Goal: Obtain resource: Obtain resource

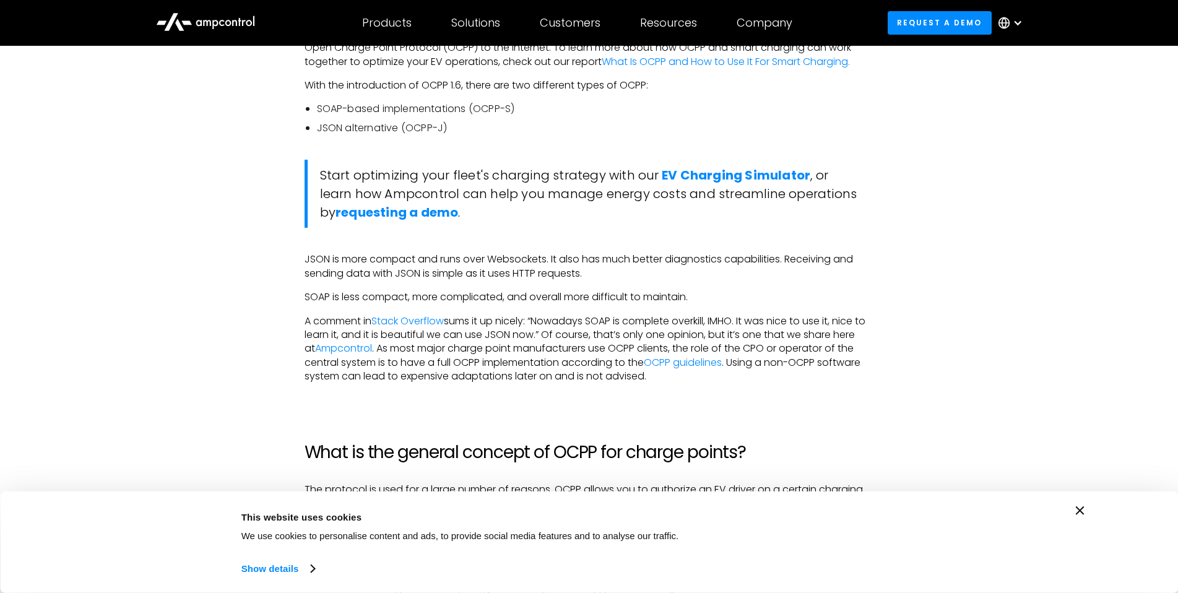
scroll to position [1176, 0]
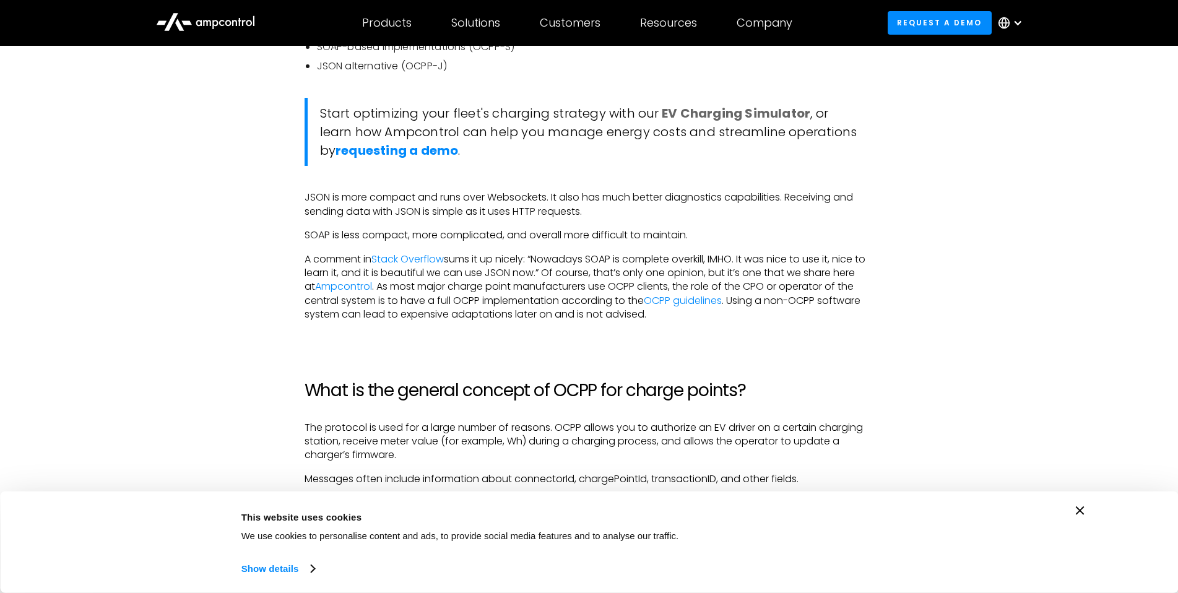
click at [746, 115] on strong "EV Charging Simulator" at bounding box center [736, 113] width 149 height 17
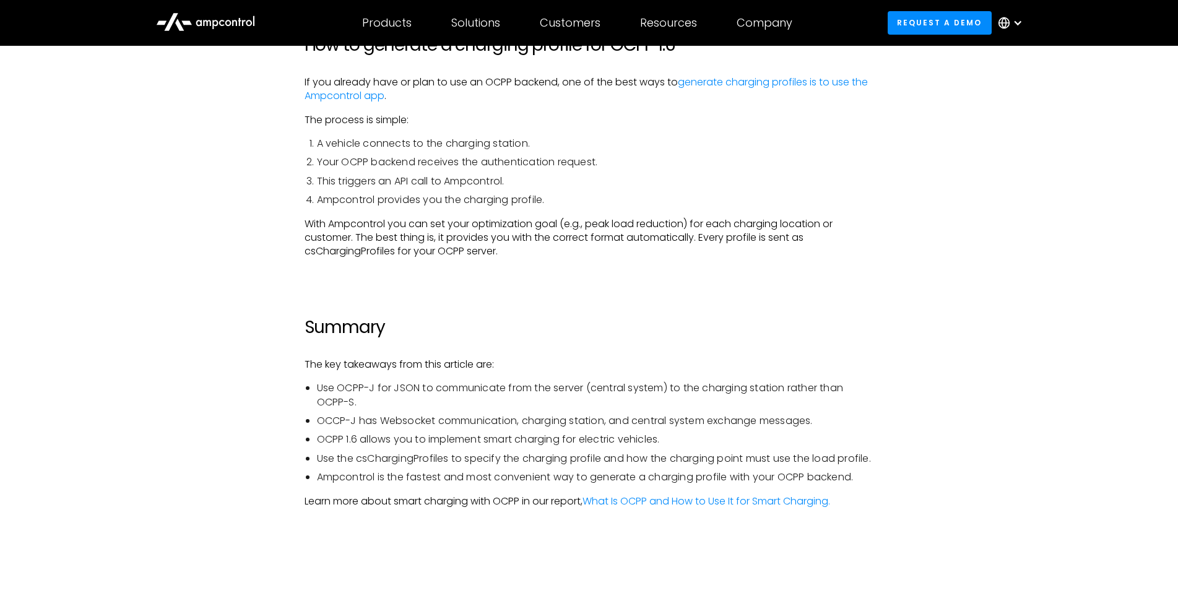
scroll to position [3894, 0]
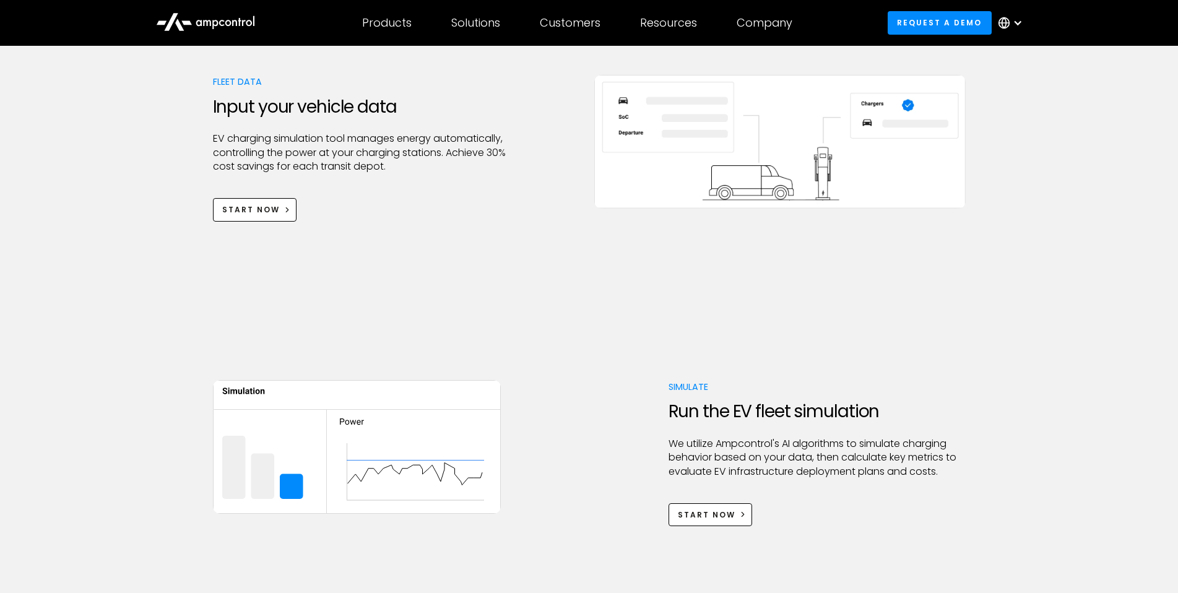
scroll to position [495, 0]
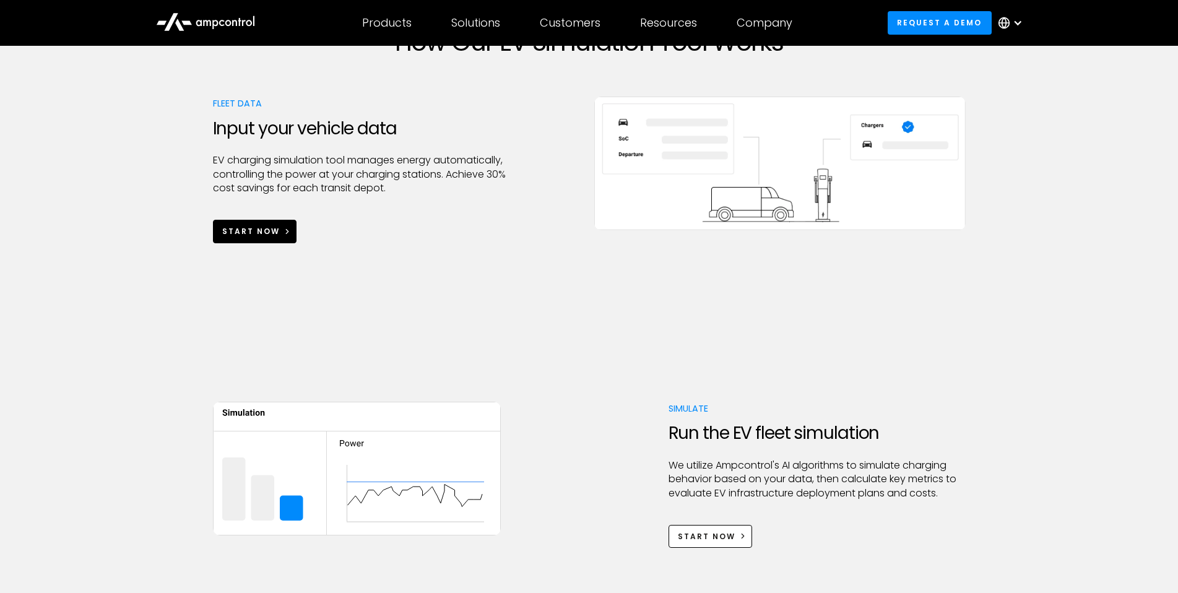
click at [251, 230] on div "Start Now" at bounding box center [251, 231] width 58 height 11
